Goal: Communication & Community: Answer question/provide support

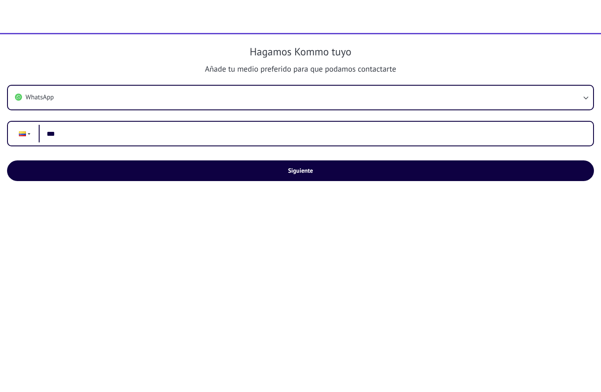
click at [295, 302] on div "Hagamos Kommo tuyo Añade tu medio preferido para que podamos contactarte WhatsA…" at bounding box center [300, 213] width 601 height 358
click at [296, 308] on div "Hagamos Kommo tuyo Añade tu medio preferido para que podamos contactarte WhatsA…" at bounding box center [300, 213] width 601 height 358
click at [295, 308] on div "Hagamos Kommo tuyo Añade tu medio preferido para que podamos contactarte WhatsA…" at bounding box center [300, 213] width 601 height 358
click at [291, 317] on div "Hagamos Kommo tuyo Añade tu medio preferido para que podamos contactarte WhatsA…" at bounding box center [300, 213] width 601 height 358
click at [173, 125] on input "***" at bounding box center [312, 134] width 547 height 18
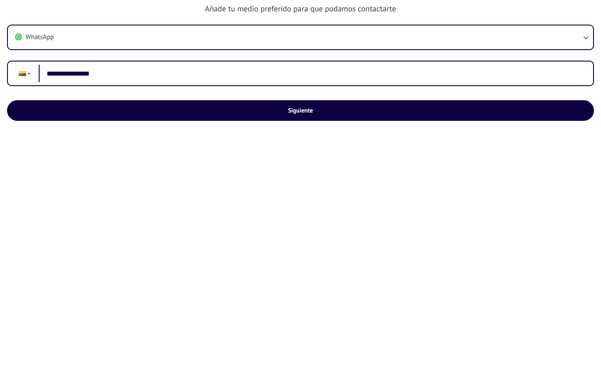
type input "**********"
click at [320, 168] on span "Siguiente" at bounding box center [300, 171] width 567 height 6
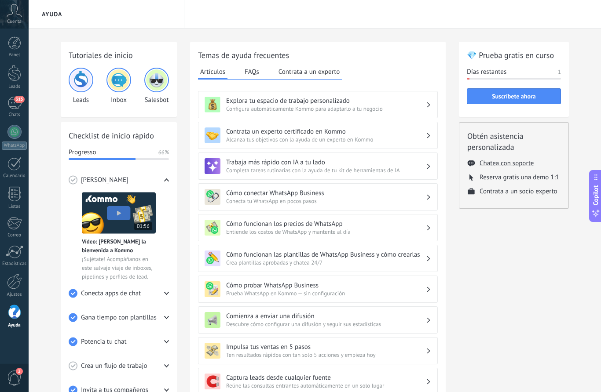
click at [19, 111] on link "315 Chats" at bounding box center [14, 107] width 29 height 21
click at [6, 103] on link "315 Chats" at bounding box center [14, 107] width 29 height 21
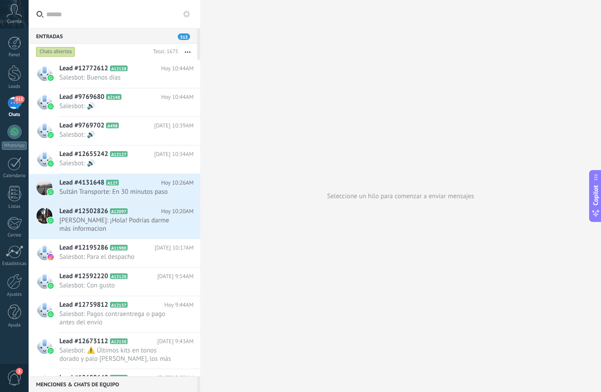
click at [10, 72] on div at bounding box center [14, 73] width 13 height 16
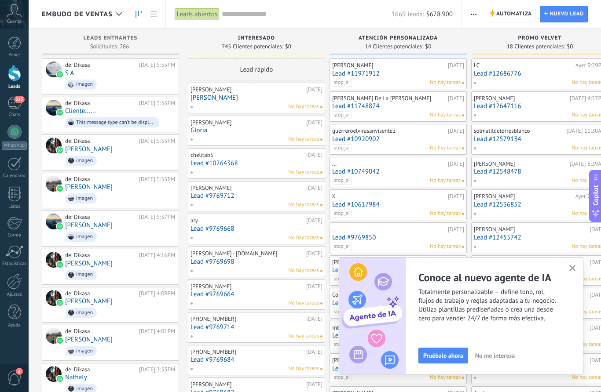
scroll to position [0, 0]
click at [576, 270] on button "button" at bounding box center [572, 269] width 11 height 12
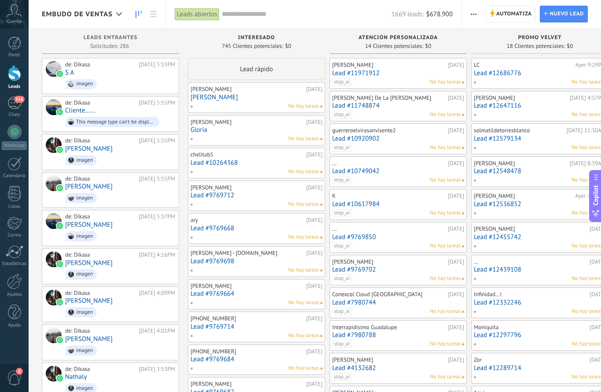
scroll to position [0, 0]
click at [15, 102] on div "315" at bounding box center [14, 103] width 14 height 13
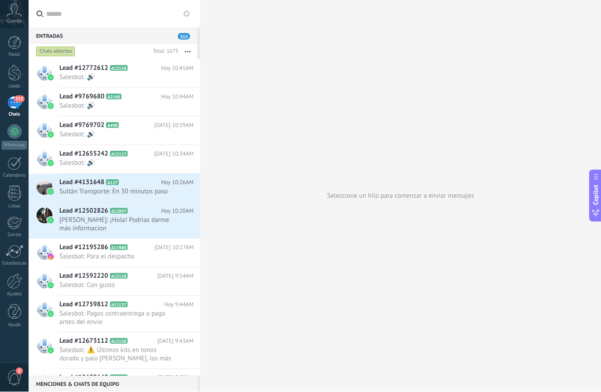
click at [70, 78] on span "Salesbot: 🔊" at bounding box center [117, 77] width 117 height 8
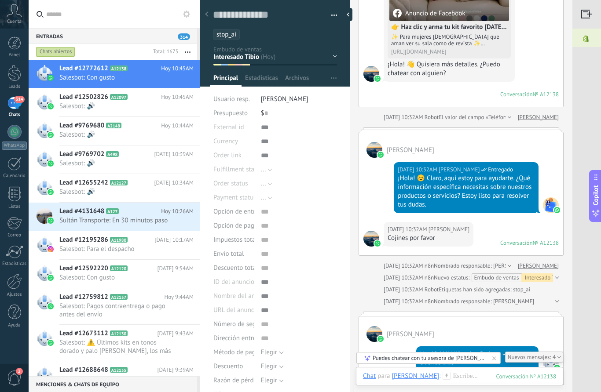
scroll to position [194, 0]
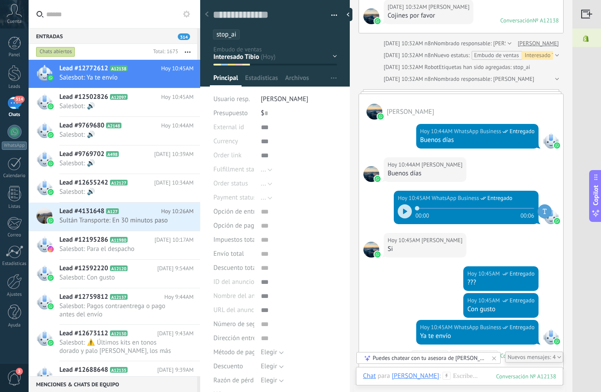
scroll to position [389, 0]
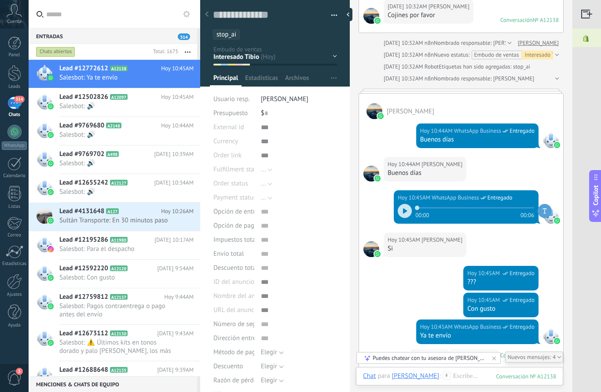
click at [397, 213] on div at bounding box center [404, 211] width 14 height 14
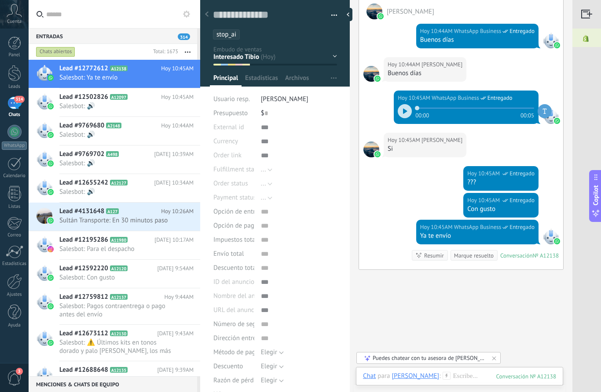
scroll to position [495, 0]
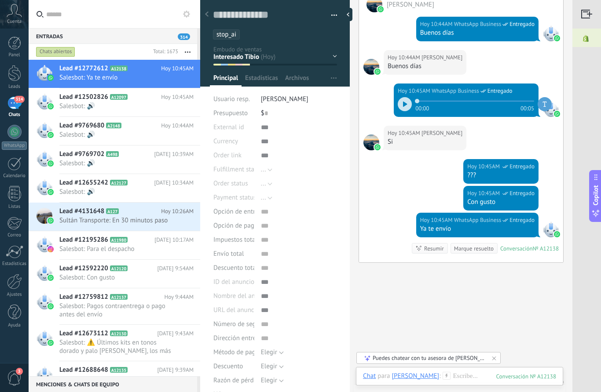
click at [380, 146] on img at bounding box center [377, 147] width 6 height 6
click at [582, 18] on div at bounding box center [586, 14] width 29 height 29
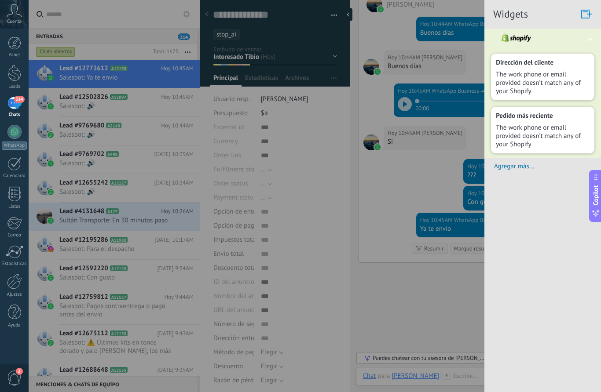
click at [513, 171] on span "Agregar más..." at bounding box center [547, 166] width 107 height 8
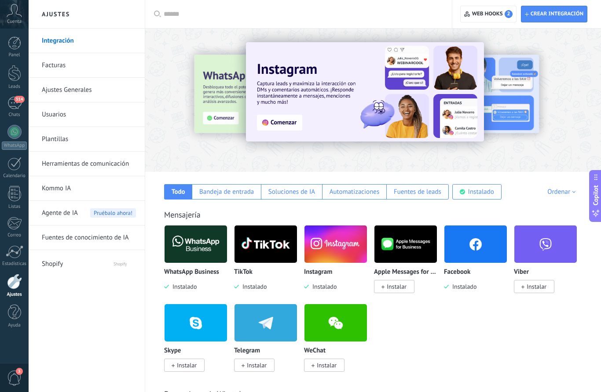
click at [13, 105] on div "314" at bounding box center [14, 103] width 14 height 13
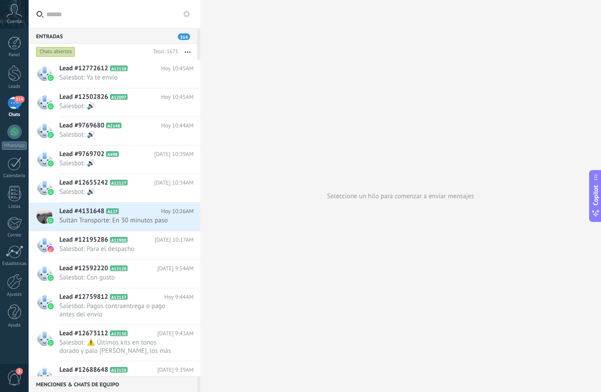
click at [131, 73] on h2 "Lead #12772612 A12138" at bounding box center [110, 68] width 102 height 9
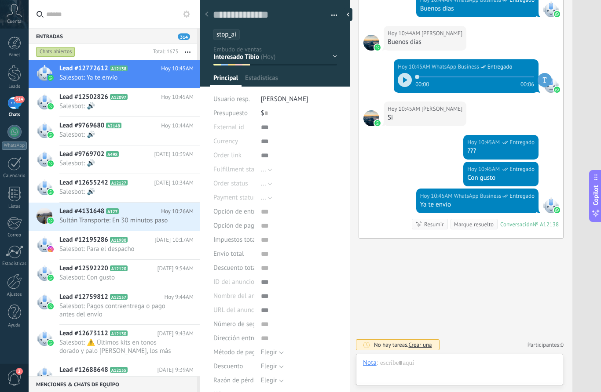
scroll to position [13, 0]
click at [130, 116] on div "Lead #12502826 A12097 Hoy 10:45AM Salesbot: 🔊" at bounding box center [129, 102] width 141 height 28
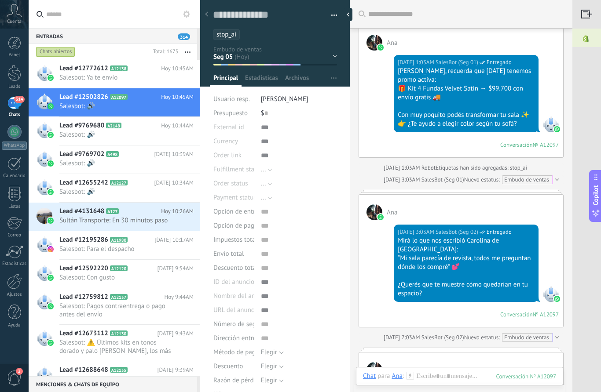
scroll to position [9, 0]
click at [210, 13] on div at bounding box center [206, 14] width 12 height 17
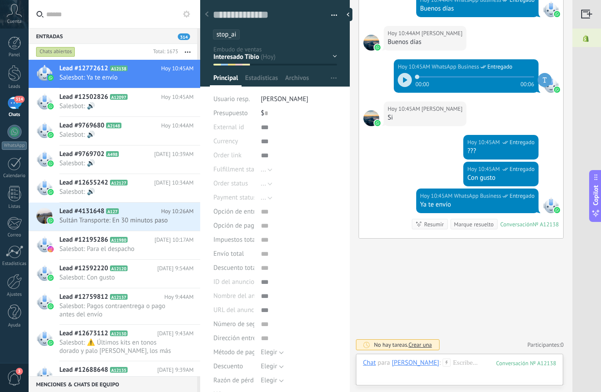
click at [210, 11] on div at bounding box center [206, 14] width 12 height 17
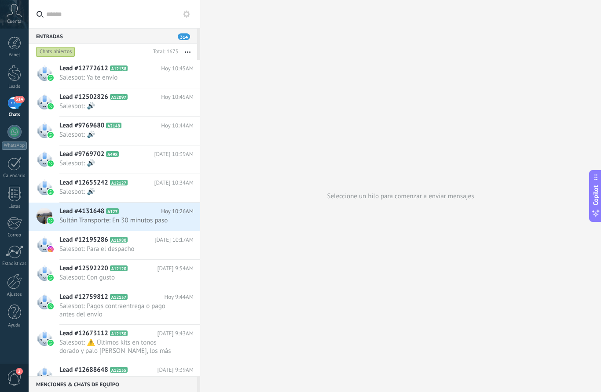
click at [132, 76] on span "Salesbot: Ya te envío" at bounding box center [117, 77] width 117 height 8
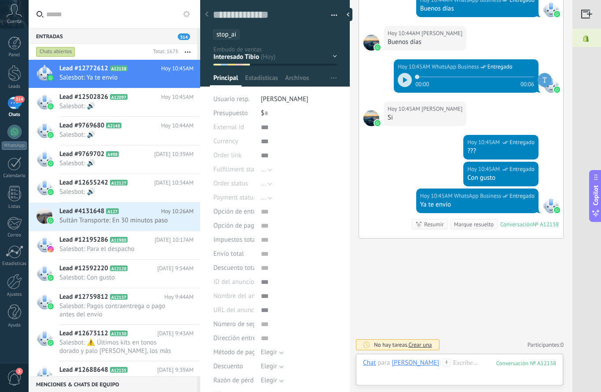
scroll to position [521, 0]
click at [450, 360] on icon at bounding box center [446, 363] width 8 height 8
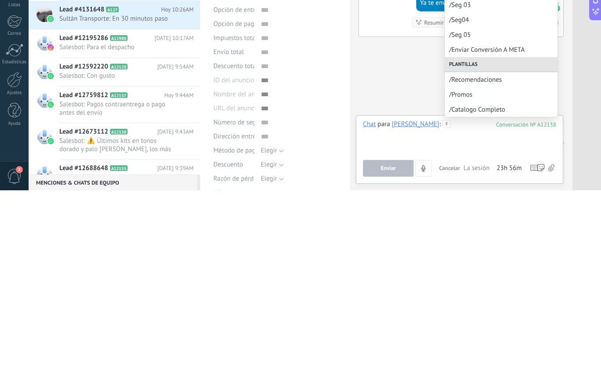
scroll to position [107, 0]
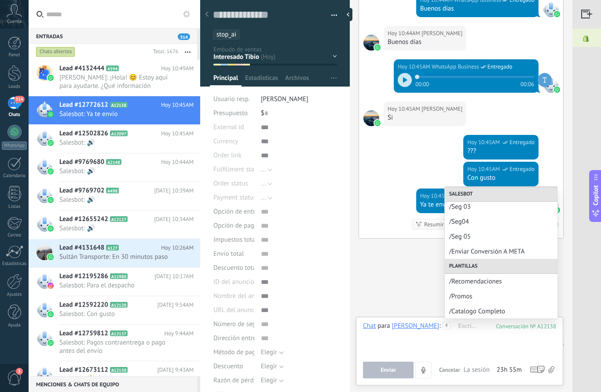
click at [135, 79] on span "Carlos Omar Marquez Hernandez: ¡Hola! 😊 Estoy aquí para ayudarte. ¿Qué informac…" at bounding box center [117, 81] width 117 height 17
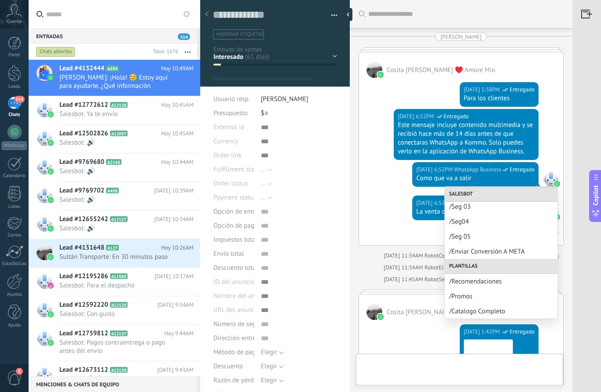
type textarea "**********"
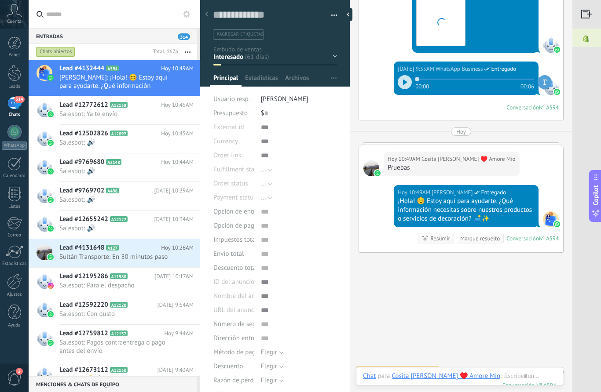
scroll to position [2336, 0]
click at [503, 378] on icon at bounding box center [507, 376] width 8 height 8
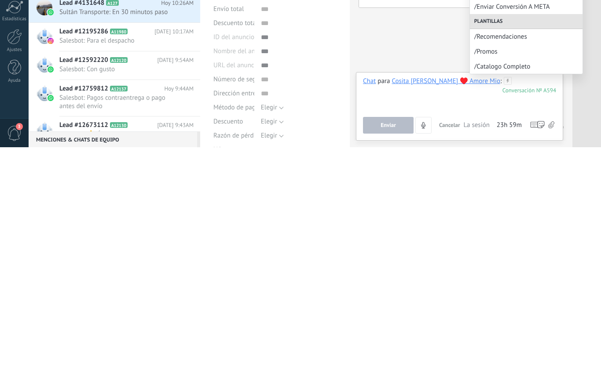
scroll to position [107, 0]
click at [516, 277] on span "/Recomendaciones" at bounding box center [526, 281] width 104 height 8
type input "**********"
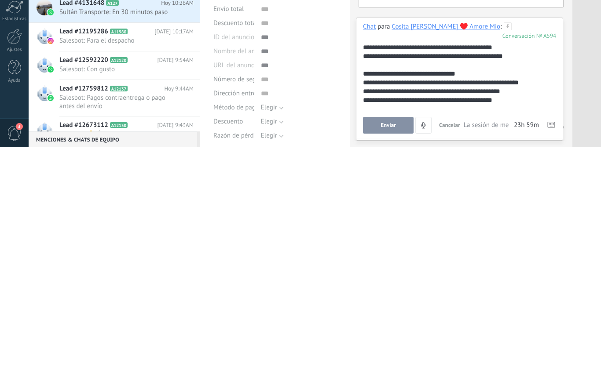
scroll to position [0, 0]
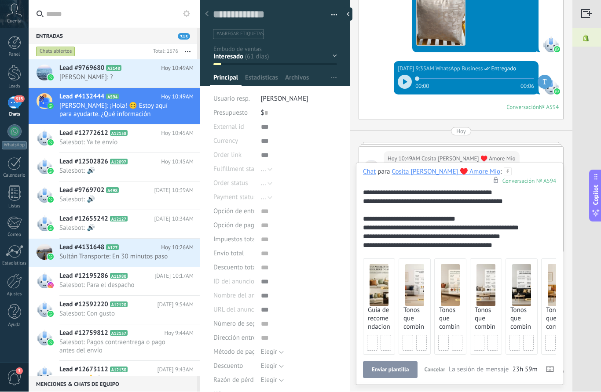
click at [391, 368] on span "Enviar plantilla" at bounding box center [389, 370] width 37 height 6
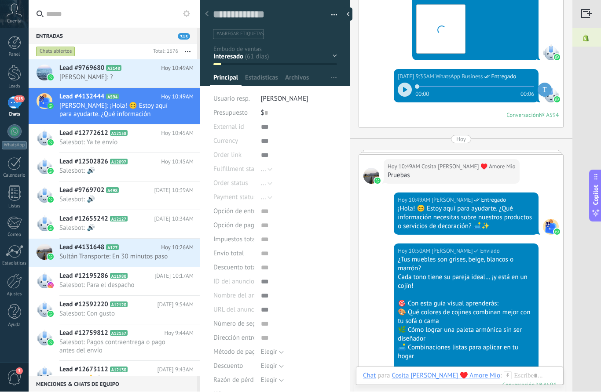
scroll to position [2587, 0]
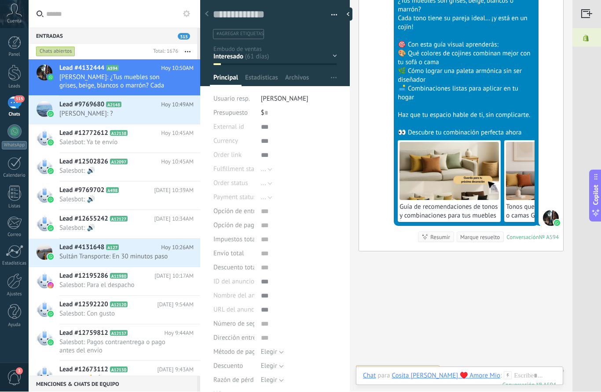
click at [492, 369] on div "Chat Correo Nota Tarea Chat para Cosita Linda ♥️ Amore Mio : 594 Enviar Cancela…" at bounding box center [459, 383] width 207 height 32
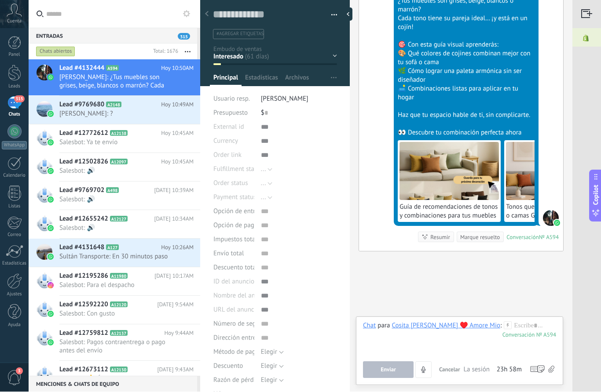
click at [503, 325] on icon at bounding box center [507, 326] width 8 height 8
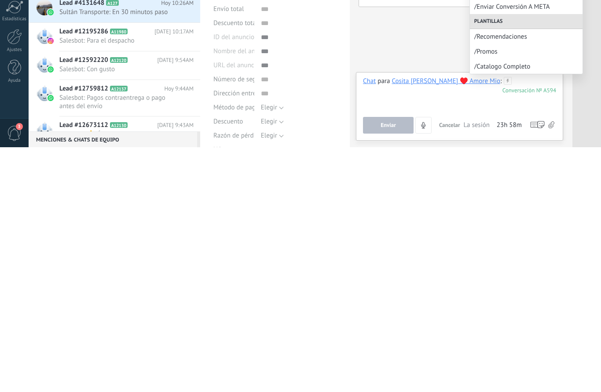
scroll to position [107, 0]
click at [523, 307] on span "/Catalogo Completo" at bounding box center [526, 311] width 104 height 8
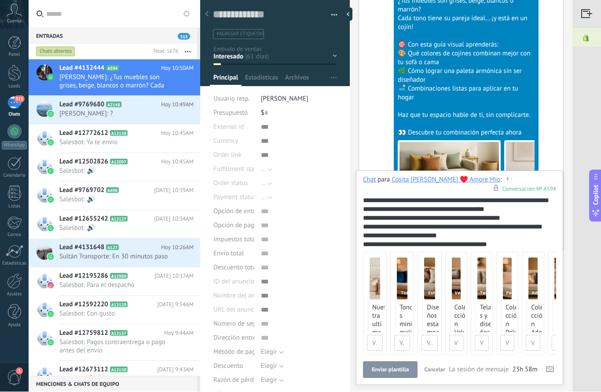
click at [384, 368] on span "Enviar plantilla" at bounding box center [389, 370] width 37 height 6
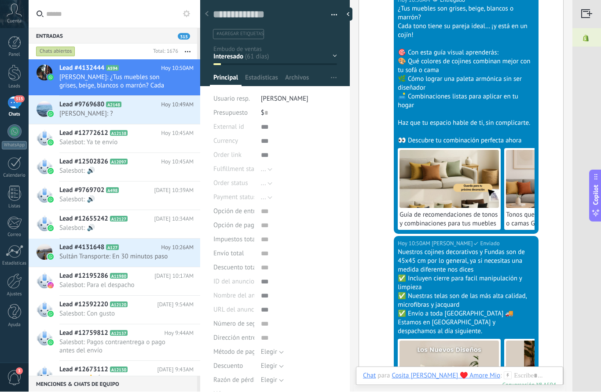
scroll to position [2747, 0]
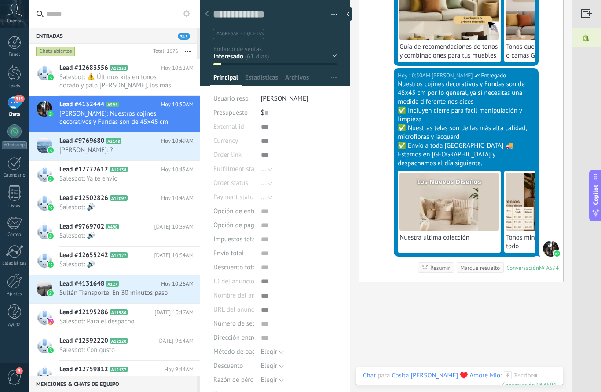
click at [140, 75] on span "Salesbot: ⚠️ Últimos kits en tonos dorado y palo de rosa, los más pedidos. Si q…" at bounding box center [117, 81] width 117 height 17
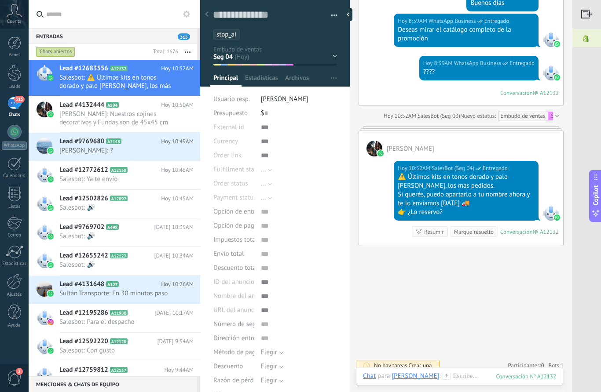
scroll to position [917, 0]
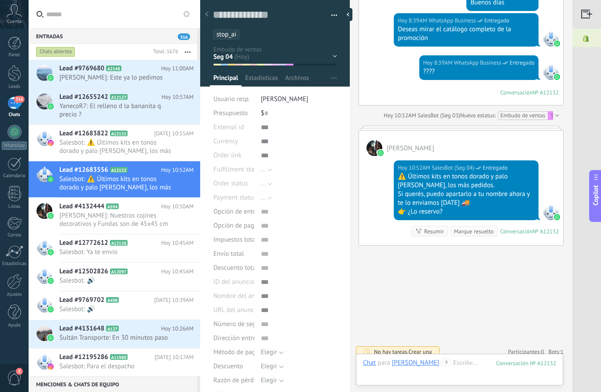
click at [207, 11] on div at bounding box center [206, 14] width 12 height 17
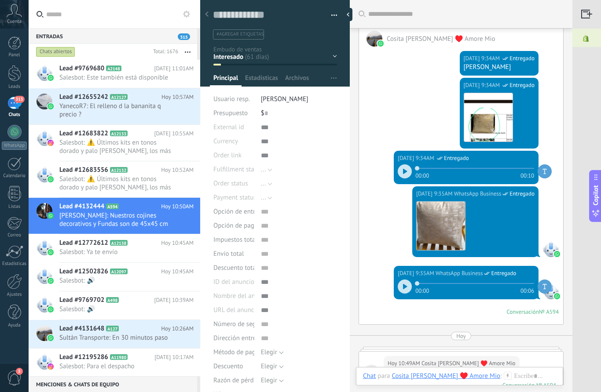
scroll to position [9, 0]
click at [208, 17] on use at bounding box center [207, 13] width 4 height 5
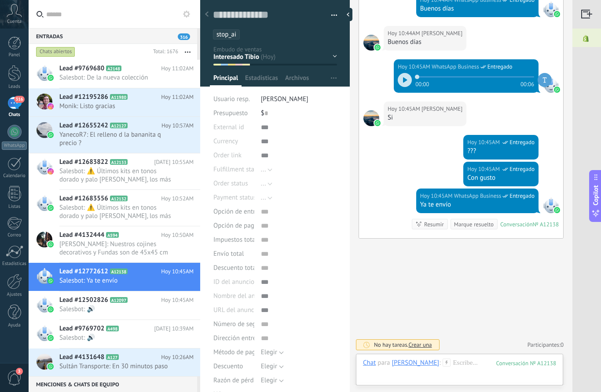
scroll to position [521, 0]
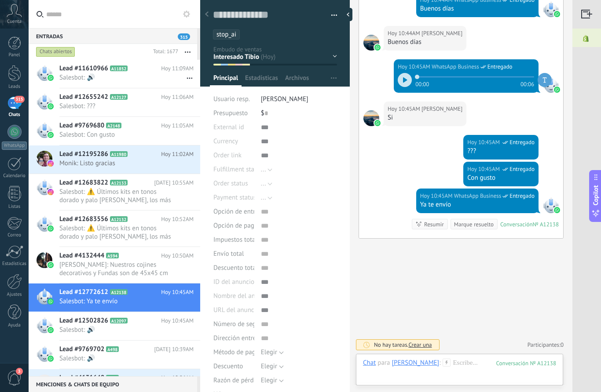
click at [99, 69] on span "Lead #11610966" at bounding box center [83, 68] width 49 height 9
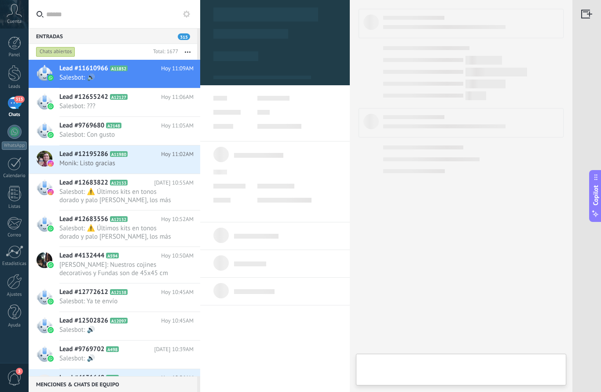
type textarea "**********"
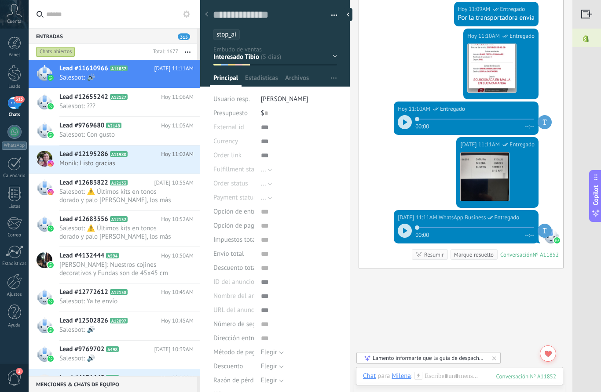
scroll to position [837, 0]
